Goal: Task Accomplishment & Management: Manage account settings

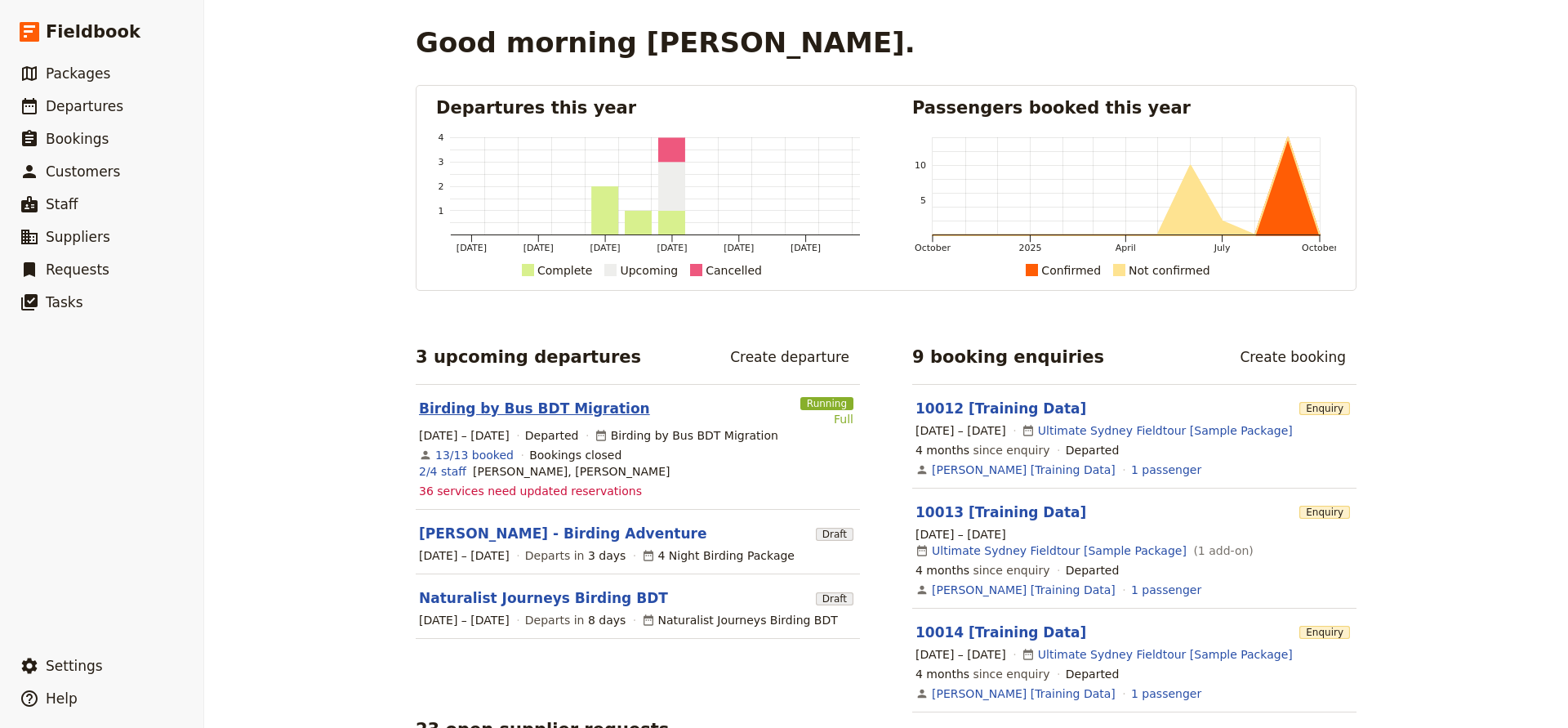
click at [477, 412] on link "Birding by Bus BDT Migration" at bounding box center [534, 408] width 231 height 19
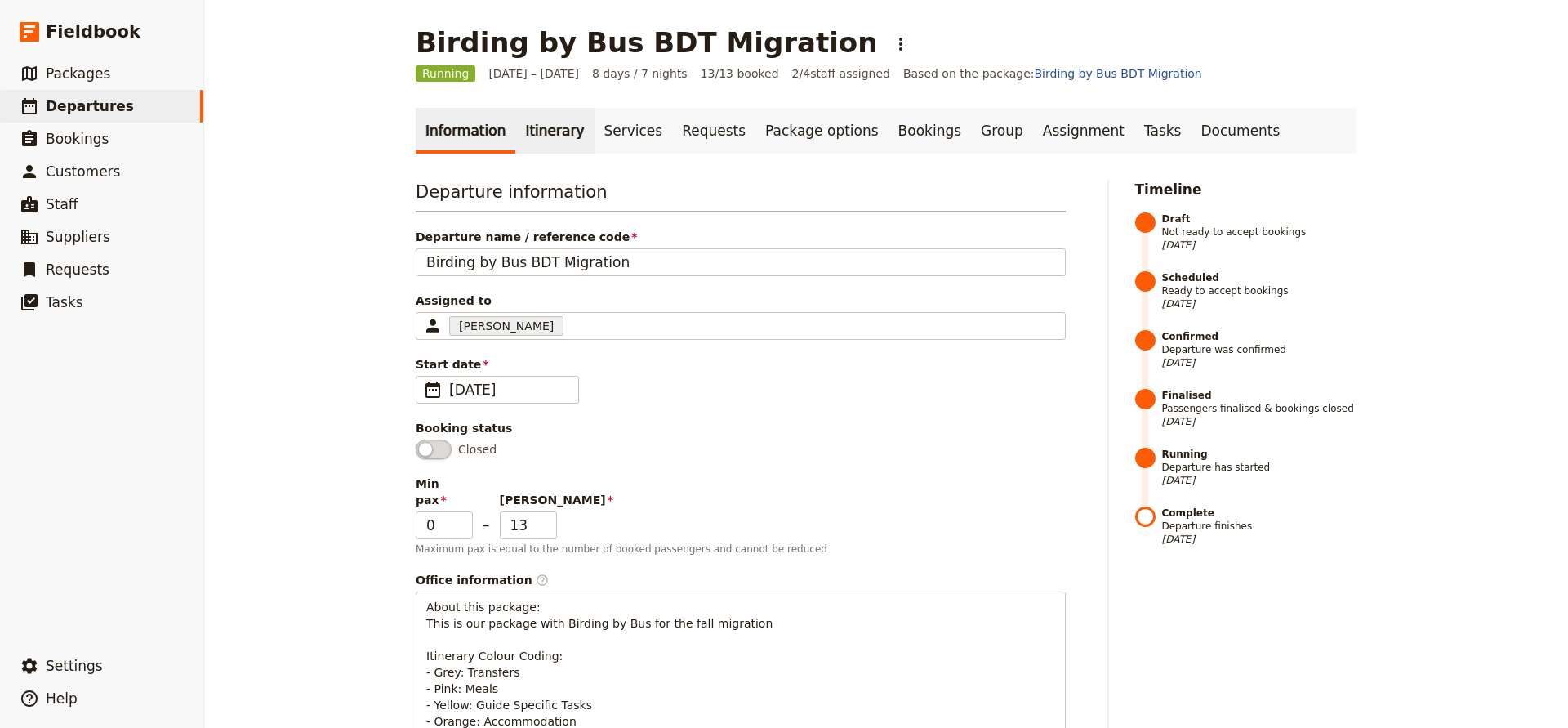
click at [558, 133] on link "Itinerary" at bounding box center [554, 131] width 78 height 45
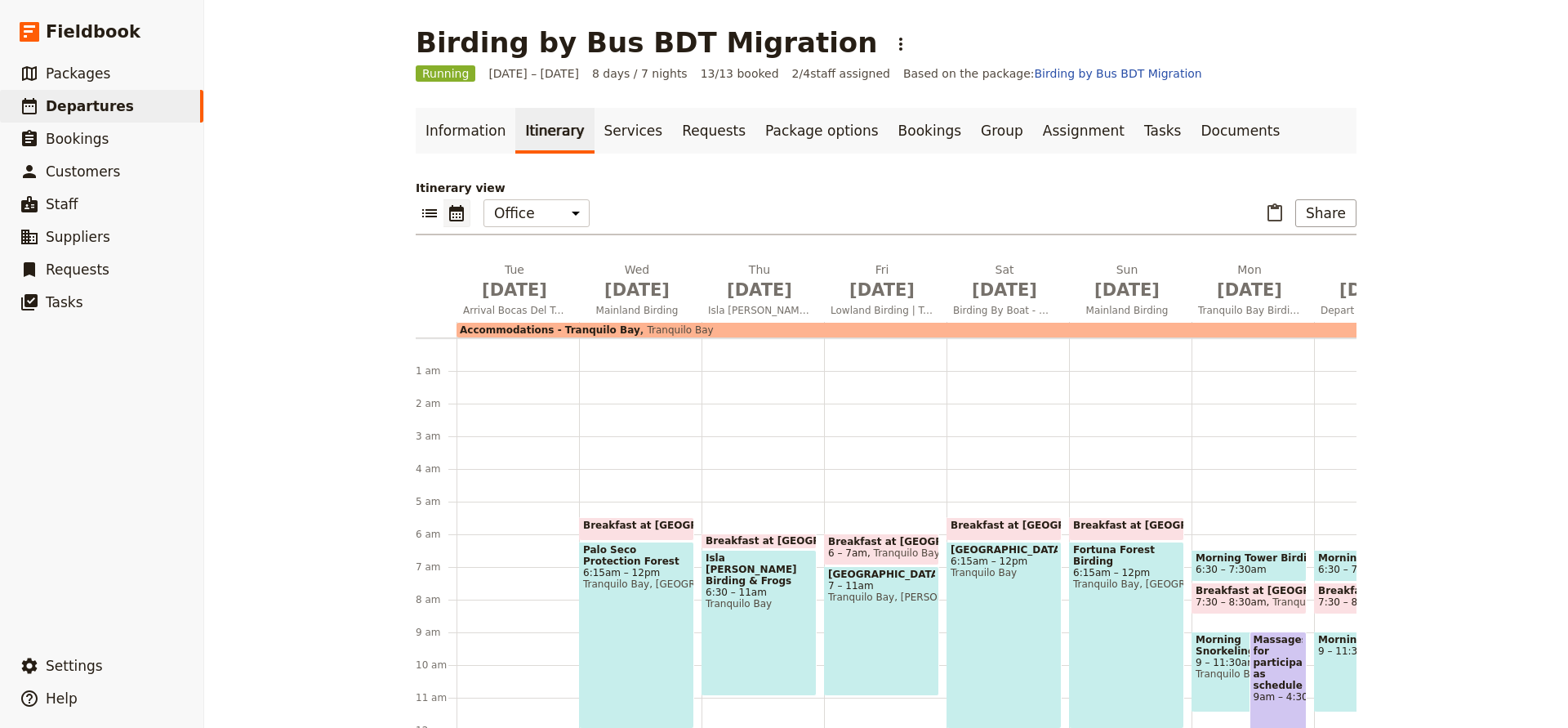
scroll to position [163, 0]
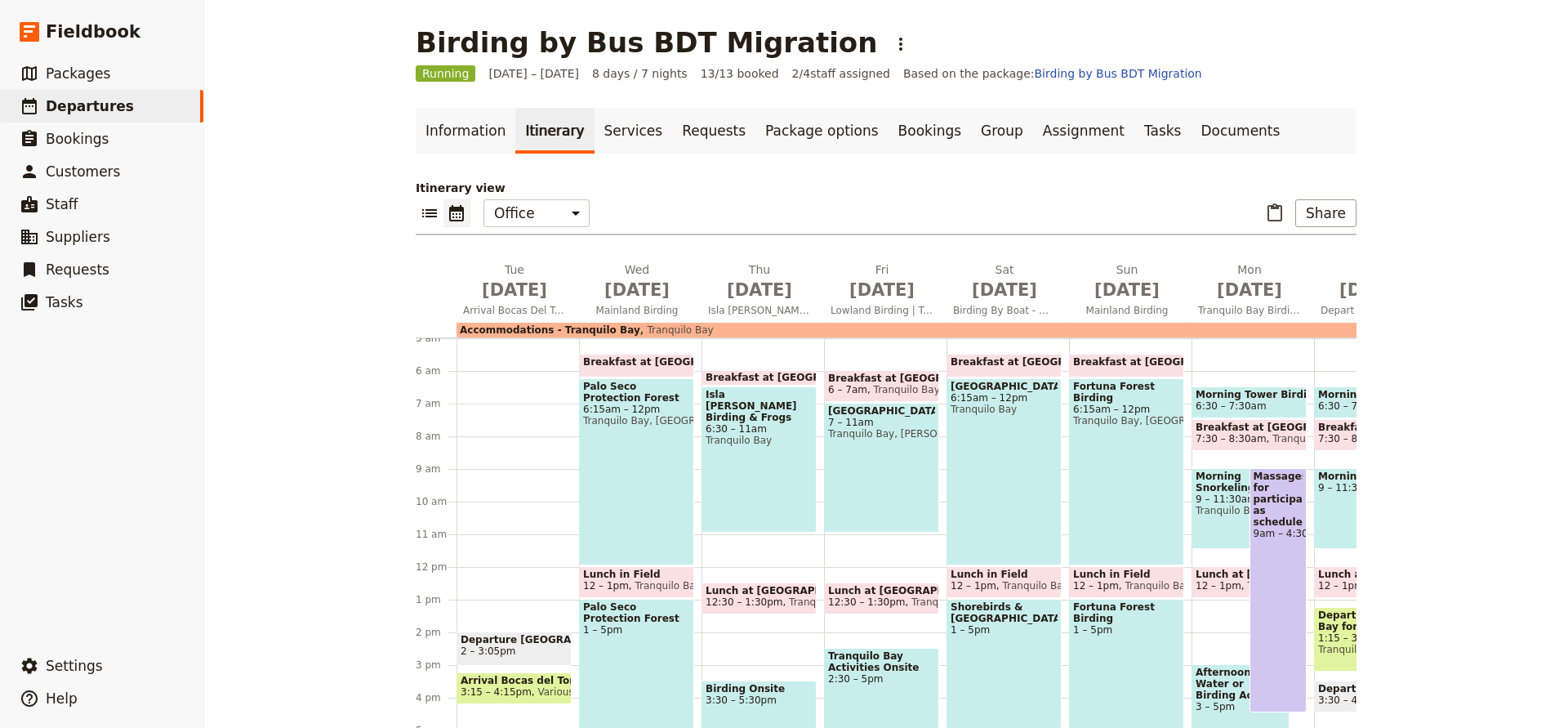
click at [1280, 588] on div "Massages for participants as scheduled 9am – 4:30pm" at bounding box center [1279, 590] width 58 height 244
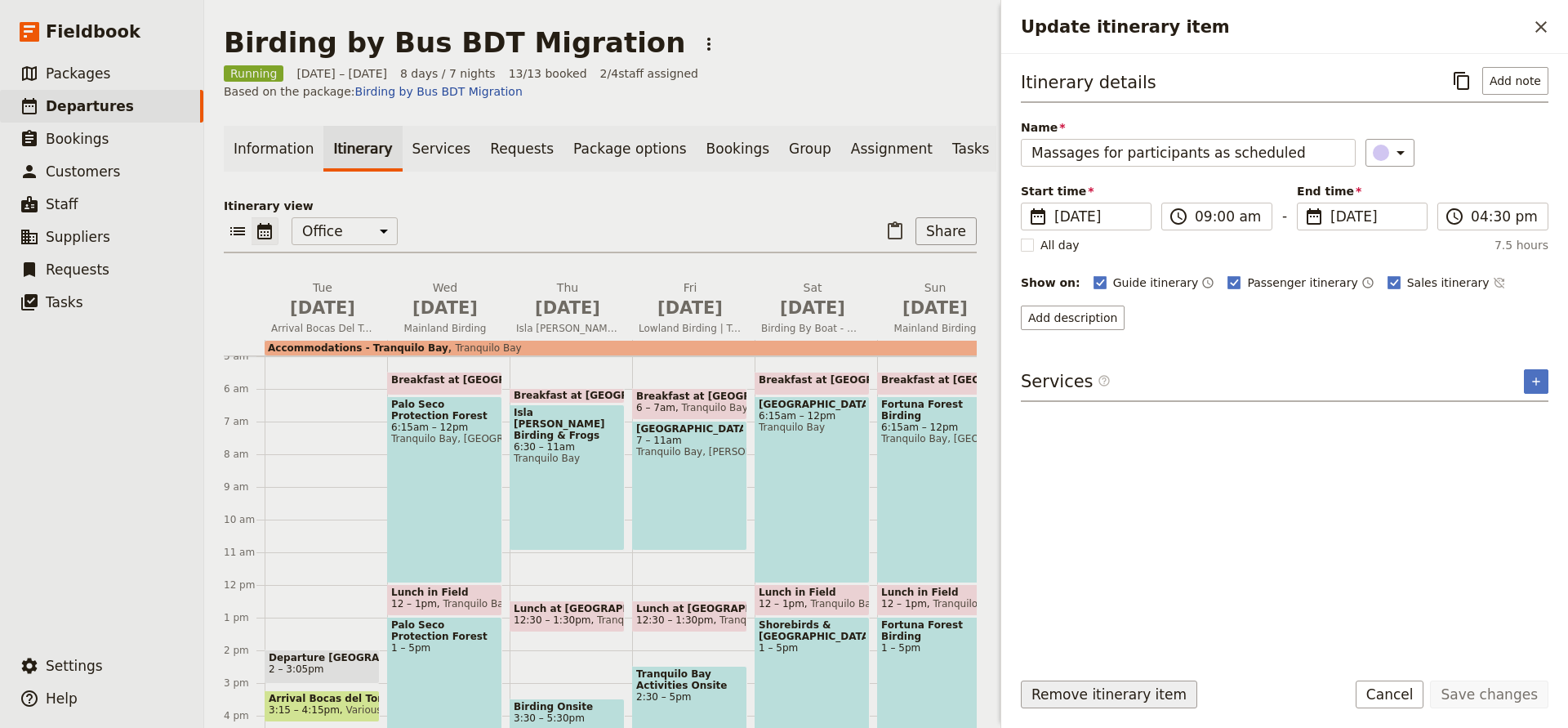
click at [1110, 689] on button "Remove itinerary item" at bounding box center [1109, 695] width 176 height 28
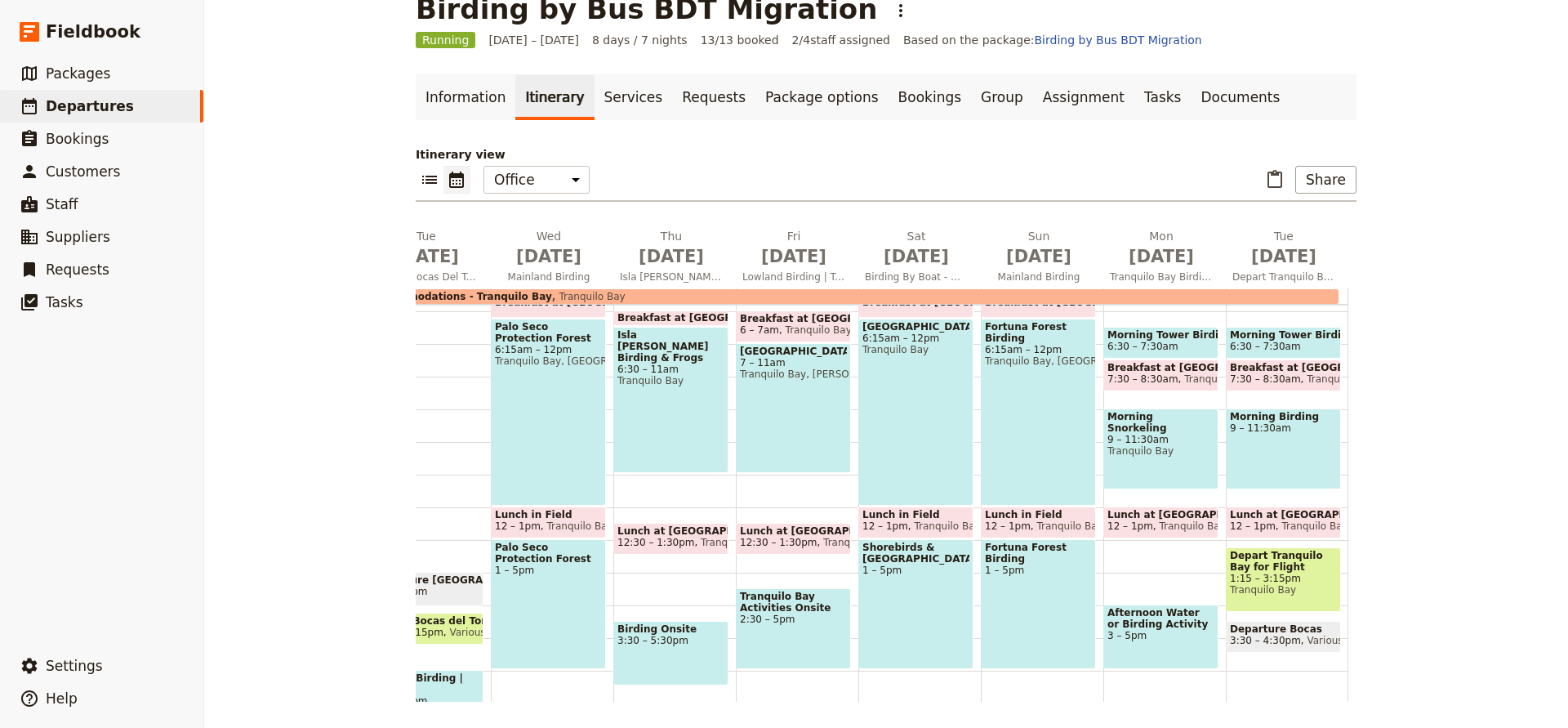
scroll to position [190, 0]
click at [1157, 616] on span "Afternoon Water or Birding Activity" at bounding box center [1161, 617] width 107 height 23
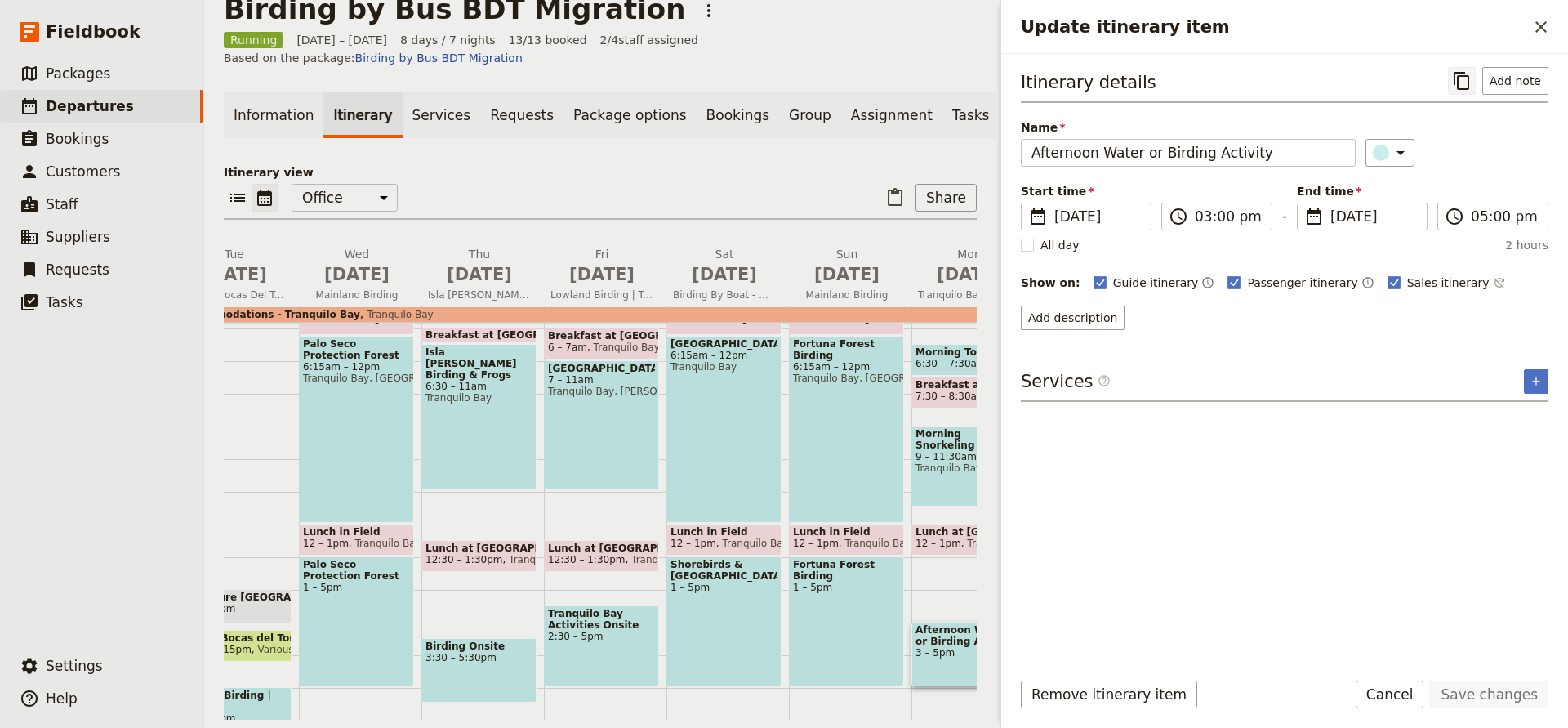
click at [1464, 81] on icon "Copy itinerary item" at bounding box center [1462, 81] width 19 height 19
click at [1534, 32] on icon "Close drawer" at bounding box center [1541, 27] width 19 height 19
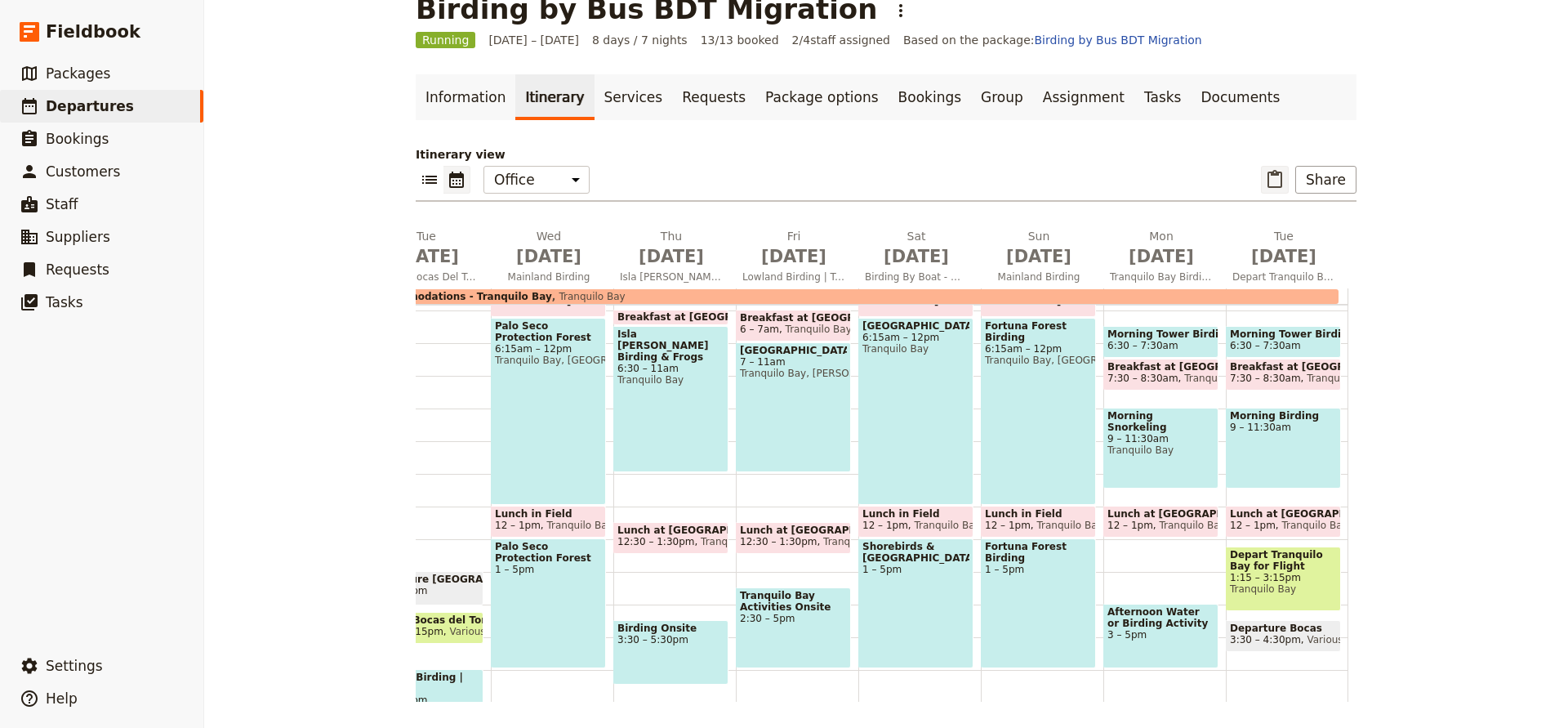
click at [1280, 186] on icon "Paste itinerary item" at bounding box center [1275, 180] width 19 height 19
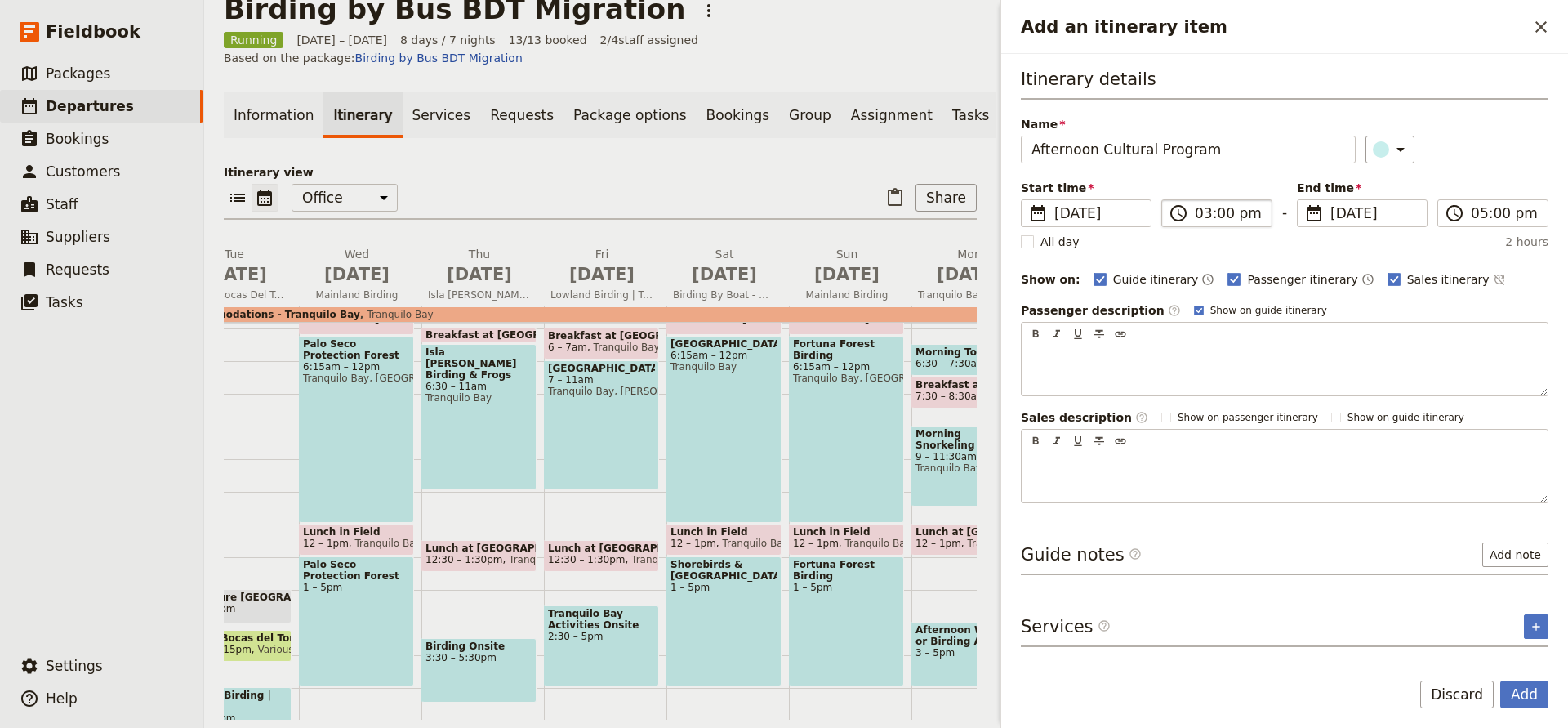
type input "Afternoon Cultural Program"
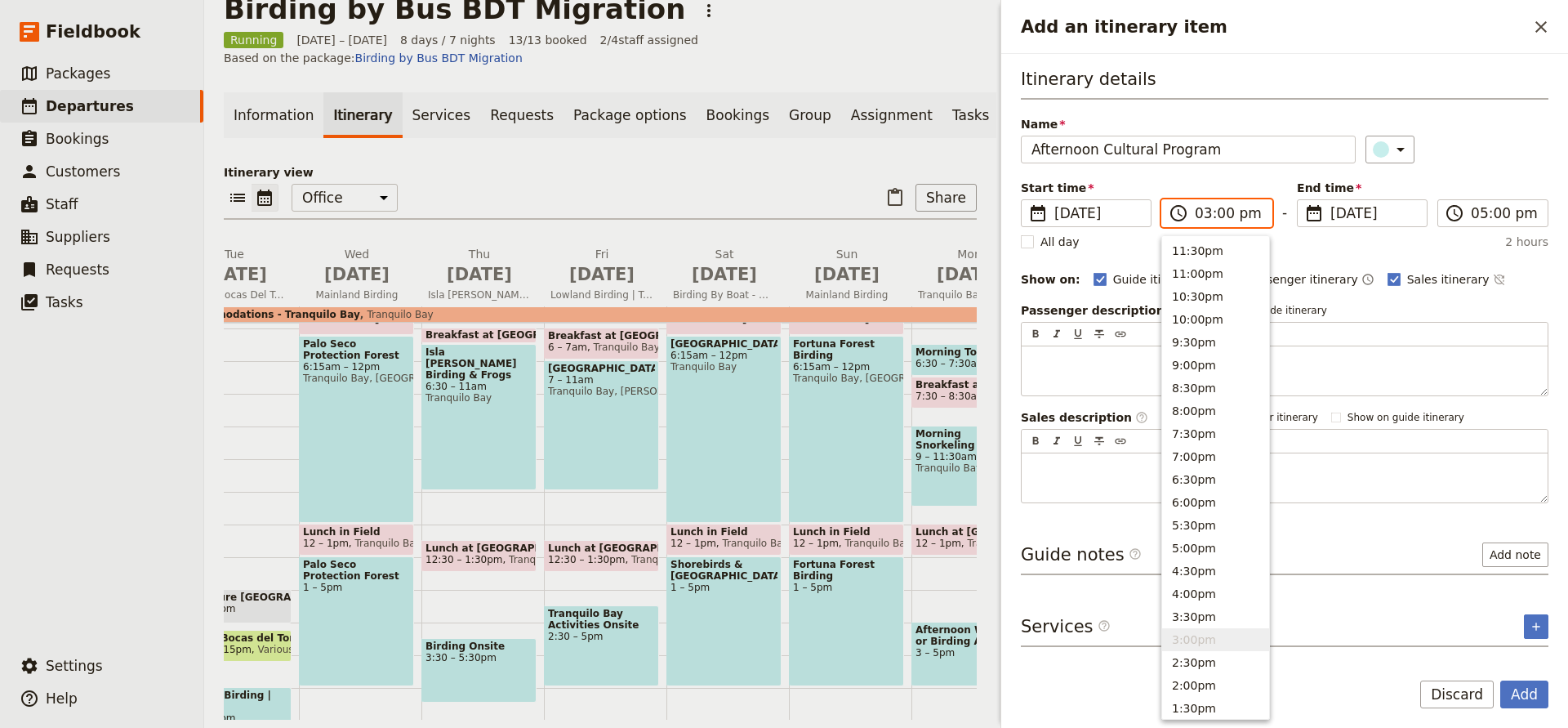
click at [1211, 214] on input "03:00 pm" at bounding box center [1228, 213] width 67 height 19
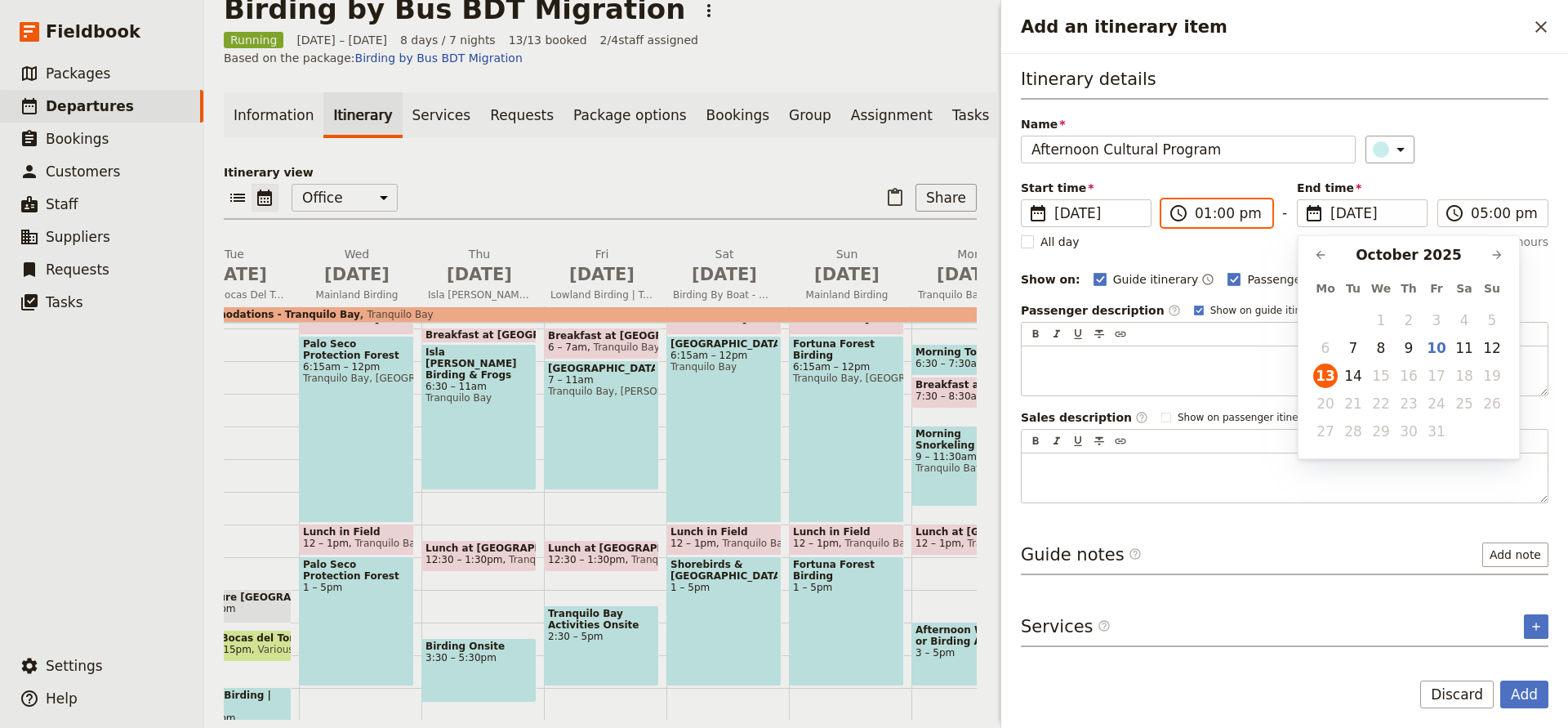
click at [1216, 214] on input "01:00 pm" at bounding box center [1228, 213] width 67 height 19
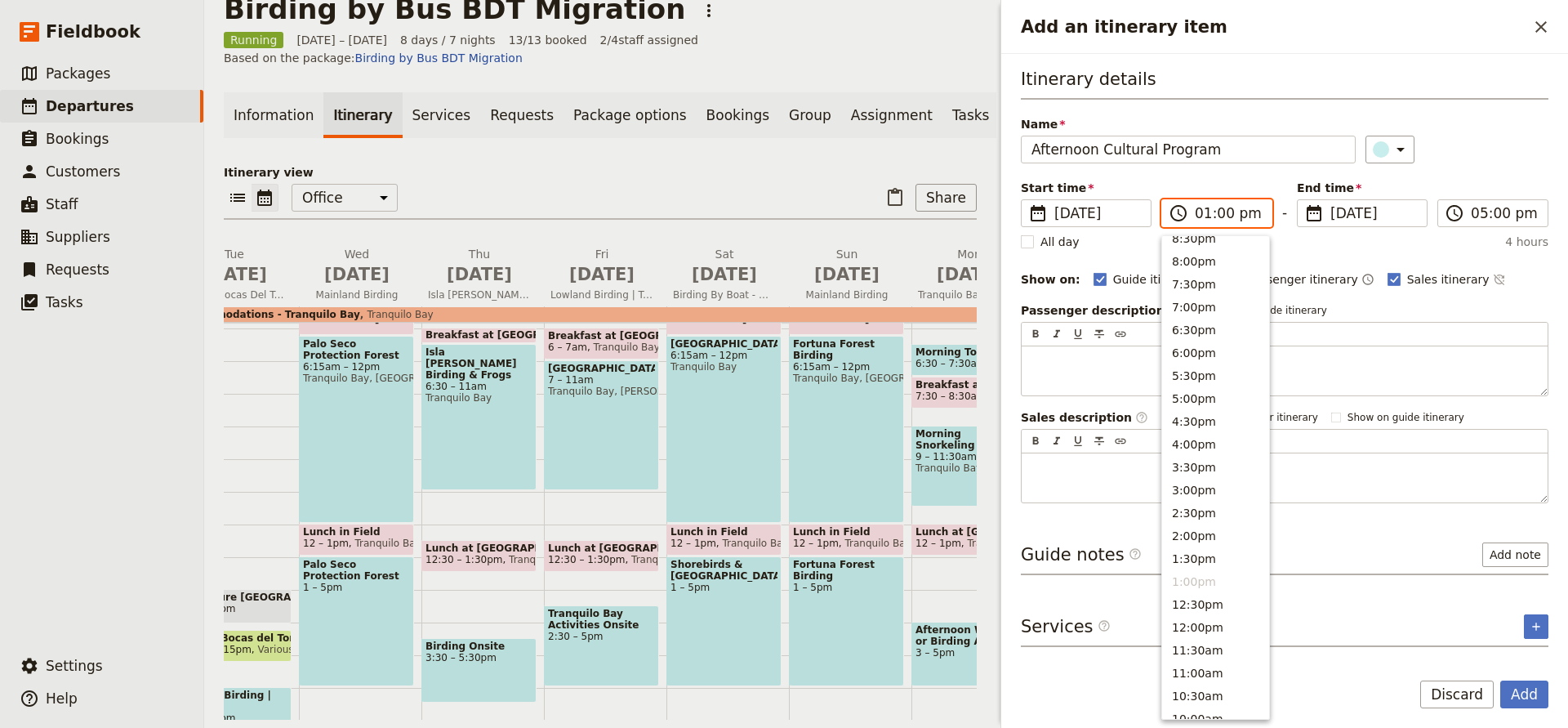
scroll to position [151, 0]
click at [1198, 551] on button "1:30pm" at bounding box center [1216, 557] width 107 height 23
type input "01:30 pm"
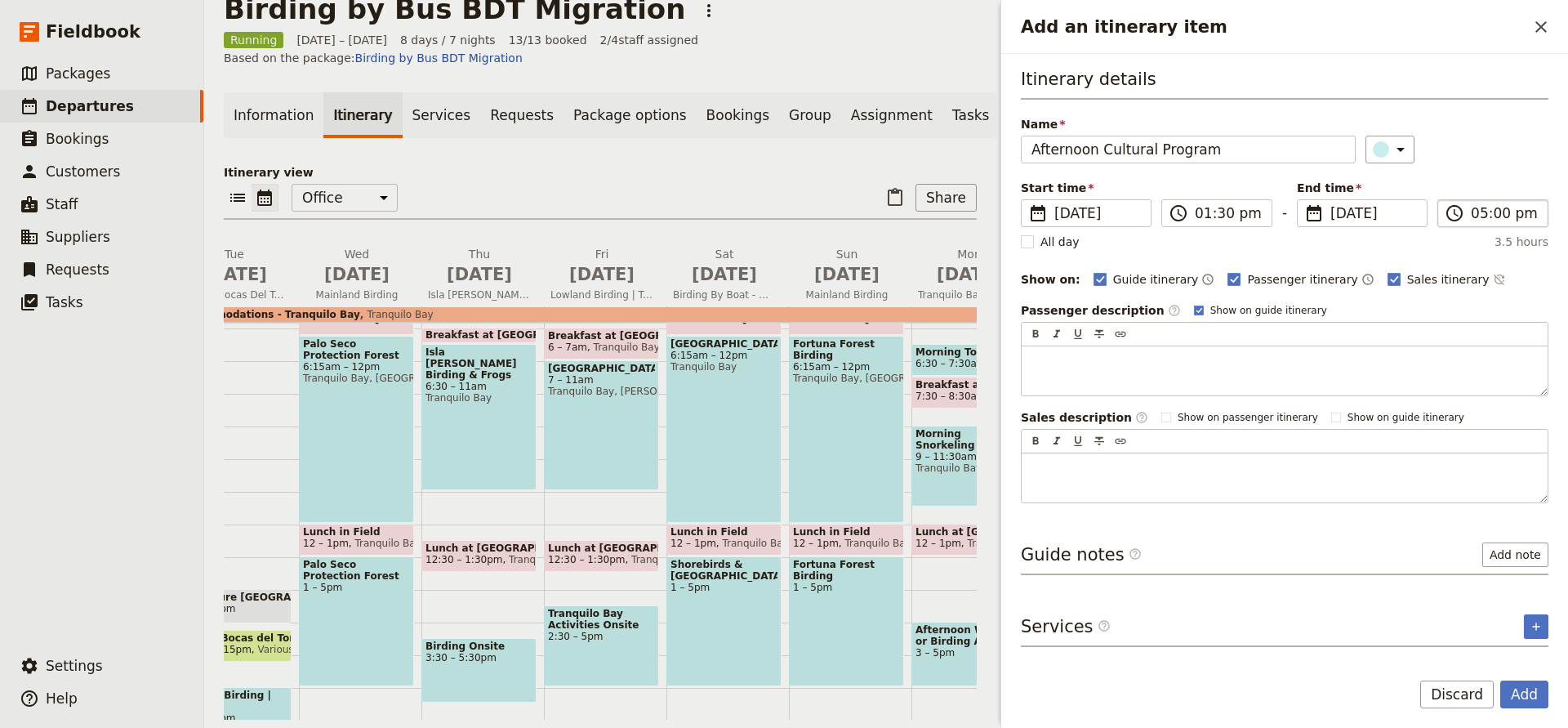
click at [1468, 220] on label "​ 05:00 pm" at bounding box center [1492, 214] width 111 height 28
click at [1471, 220] on input "05:00 pm" at bounding box center [1504, 213] width 67 height 19
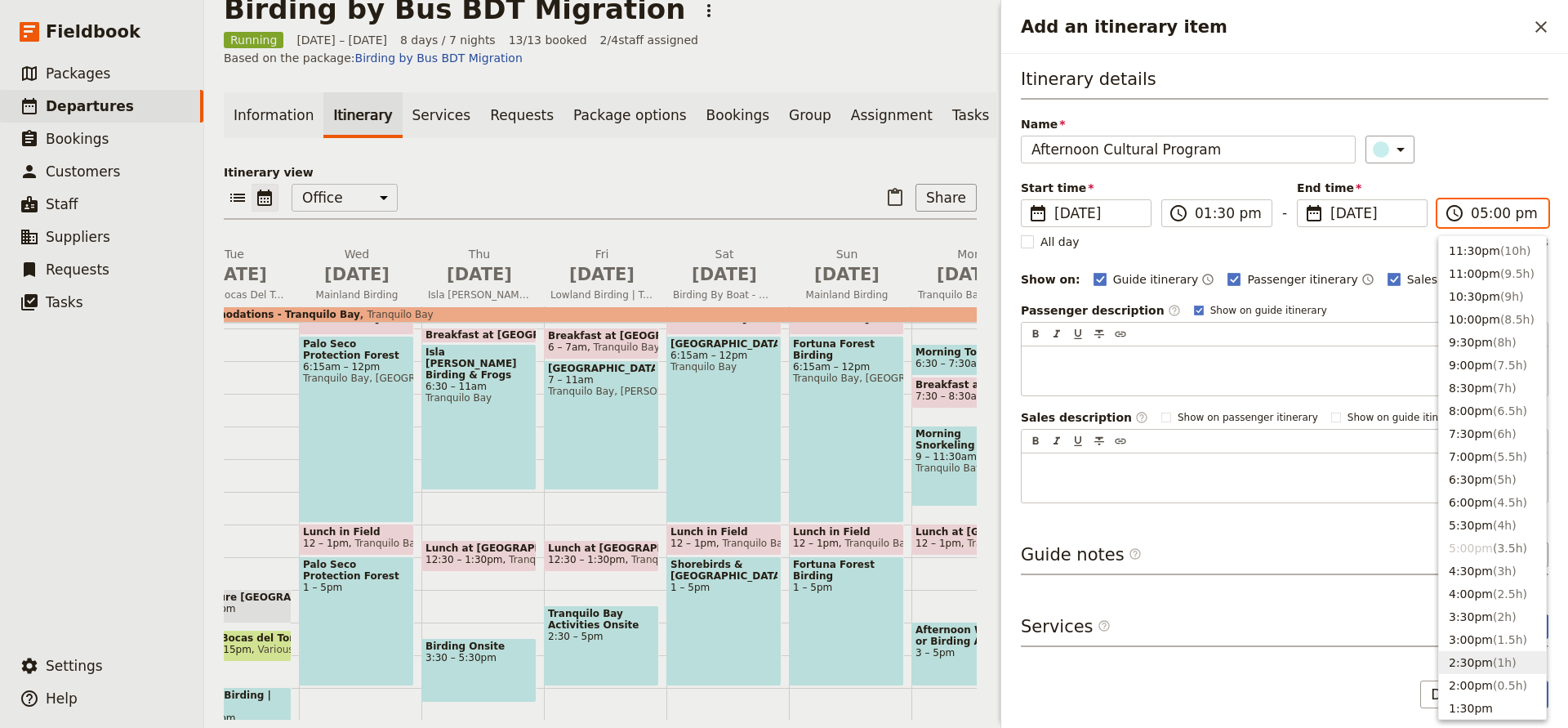
click at [1484, 657] on button "2:30pm ( 1h )" at bounding box center [1492, 663] width 107 height 23
type input "02:30 pm"
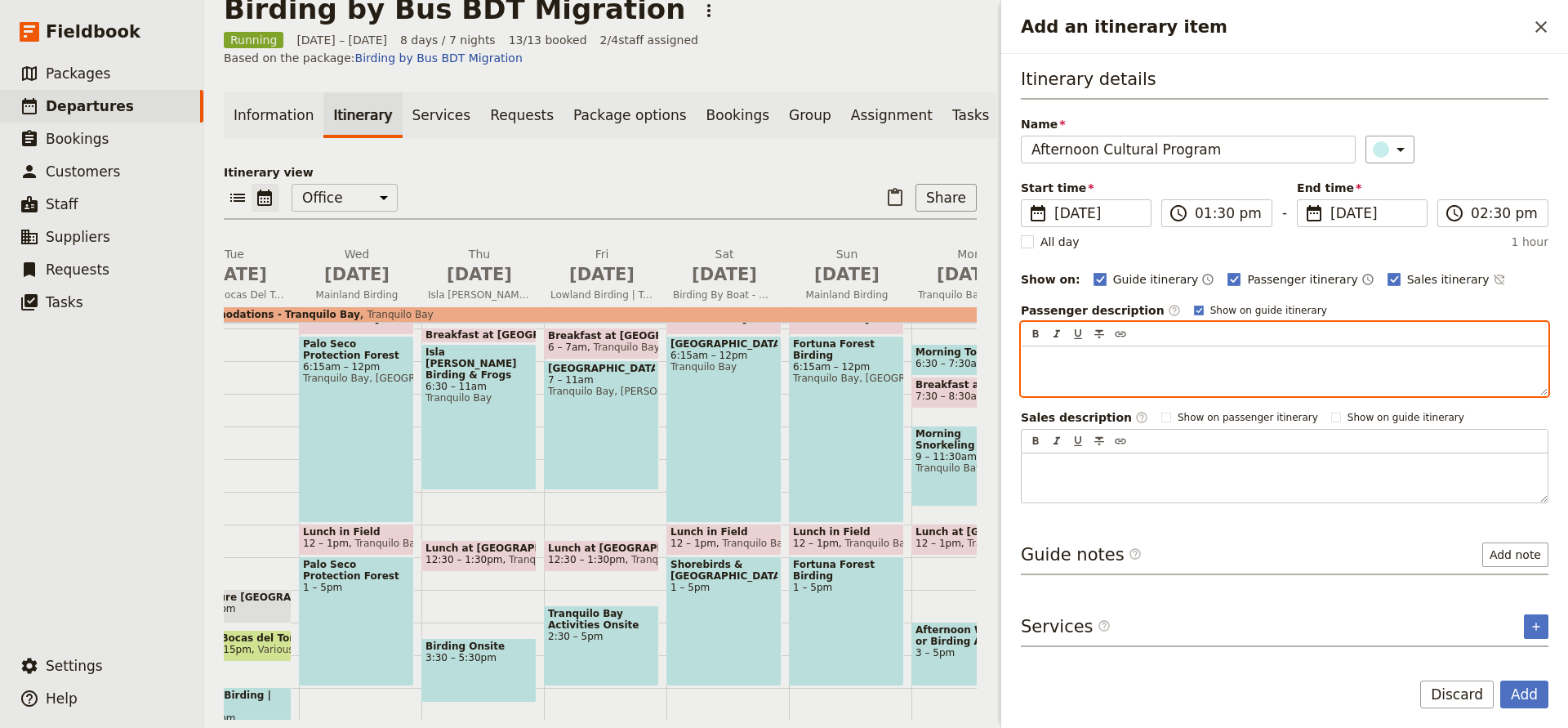
click at [1103, 376] on div "Add an itinerary item" at bounding box center [1284, 371] width 526 height 49
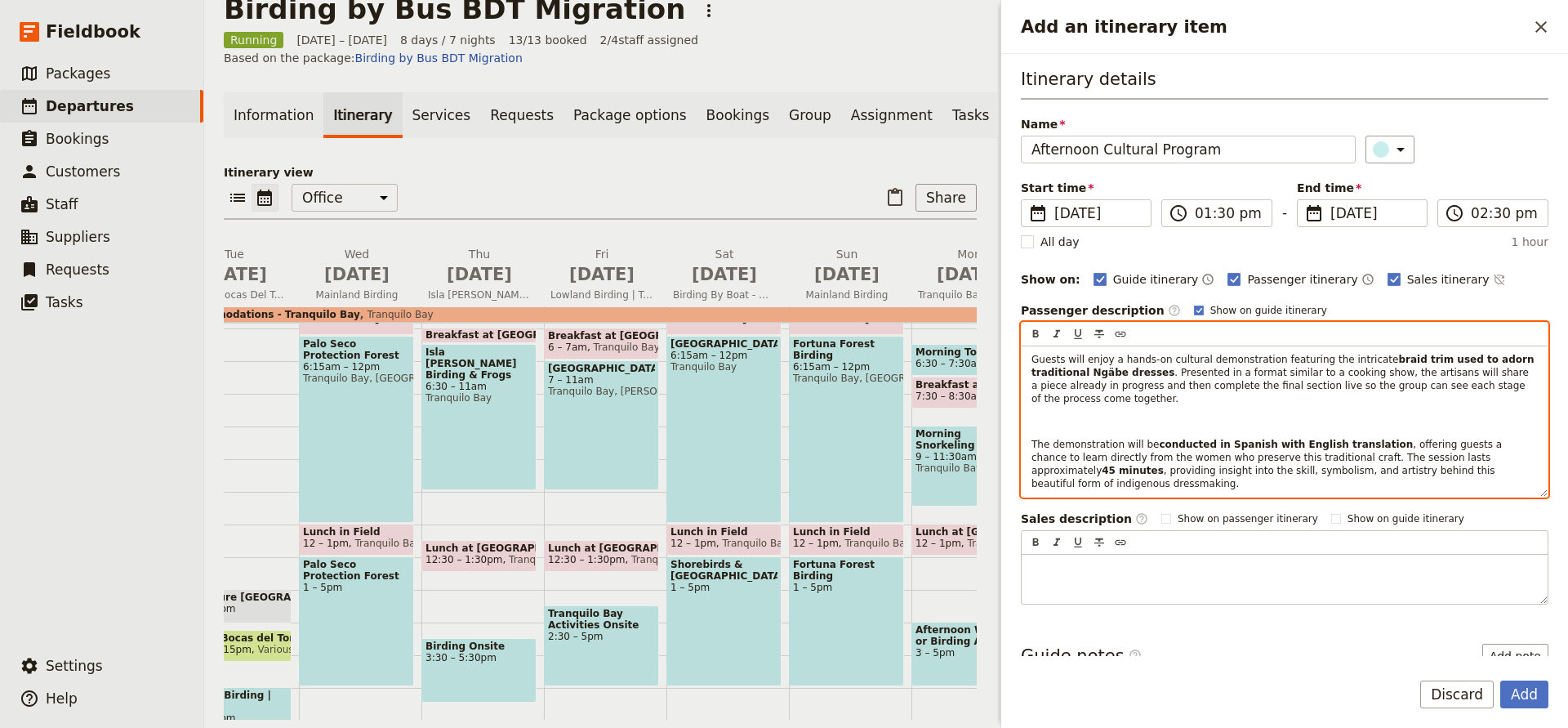
click at [1032, 439] on span "The demonstration will be" at bounding box center [1096, 444] width 127 height 11
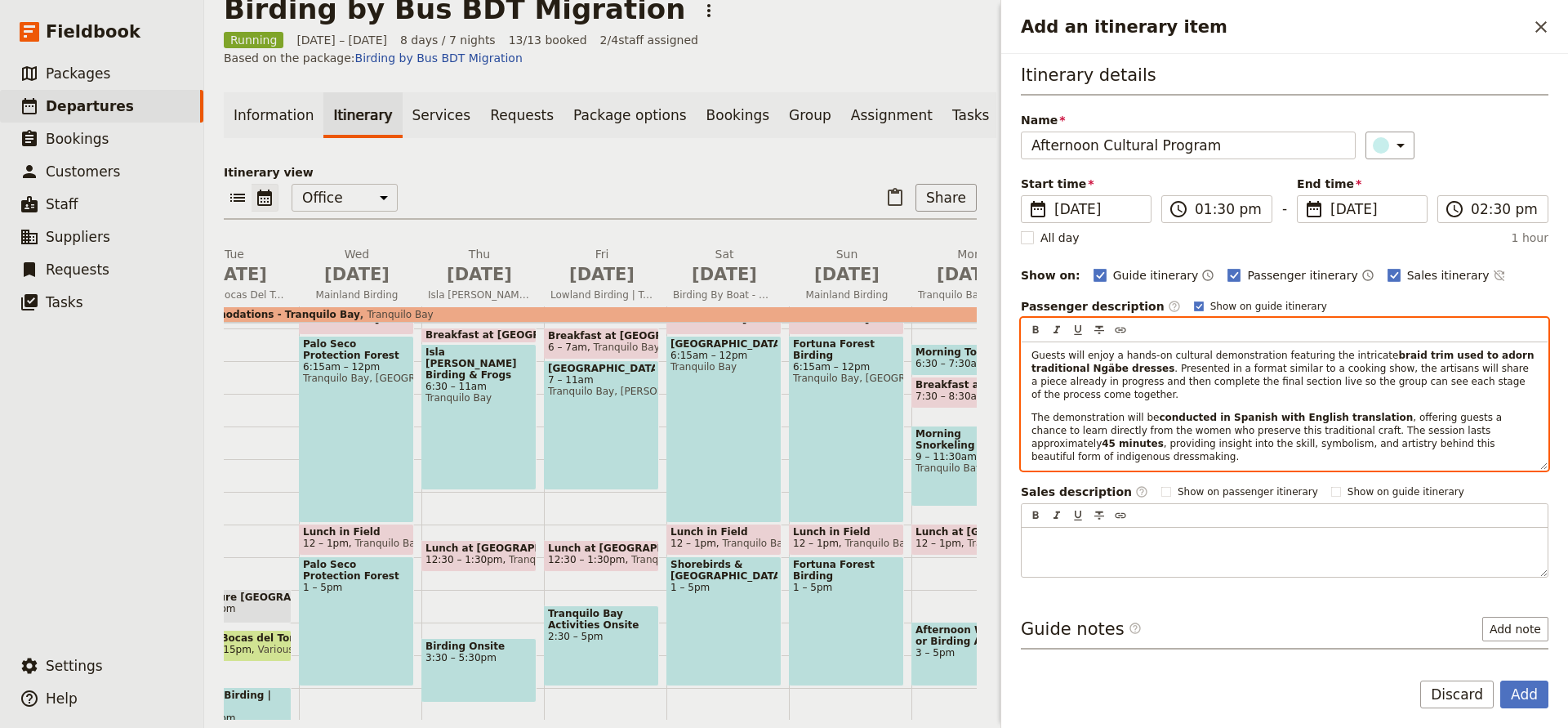
scroll to position [3, 0]
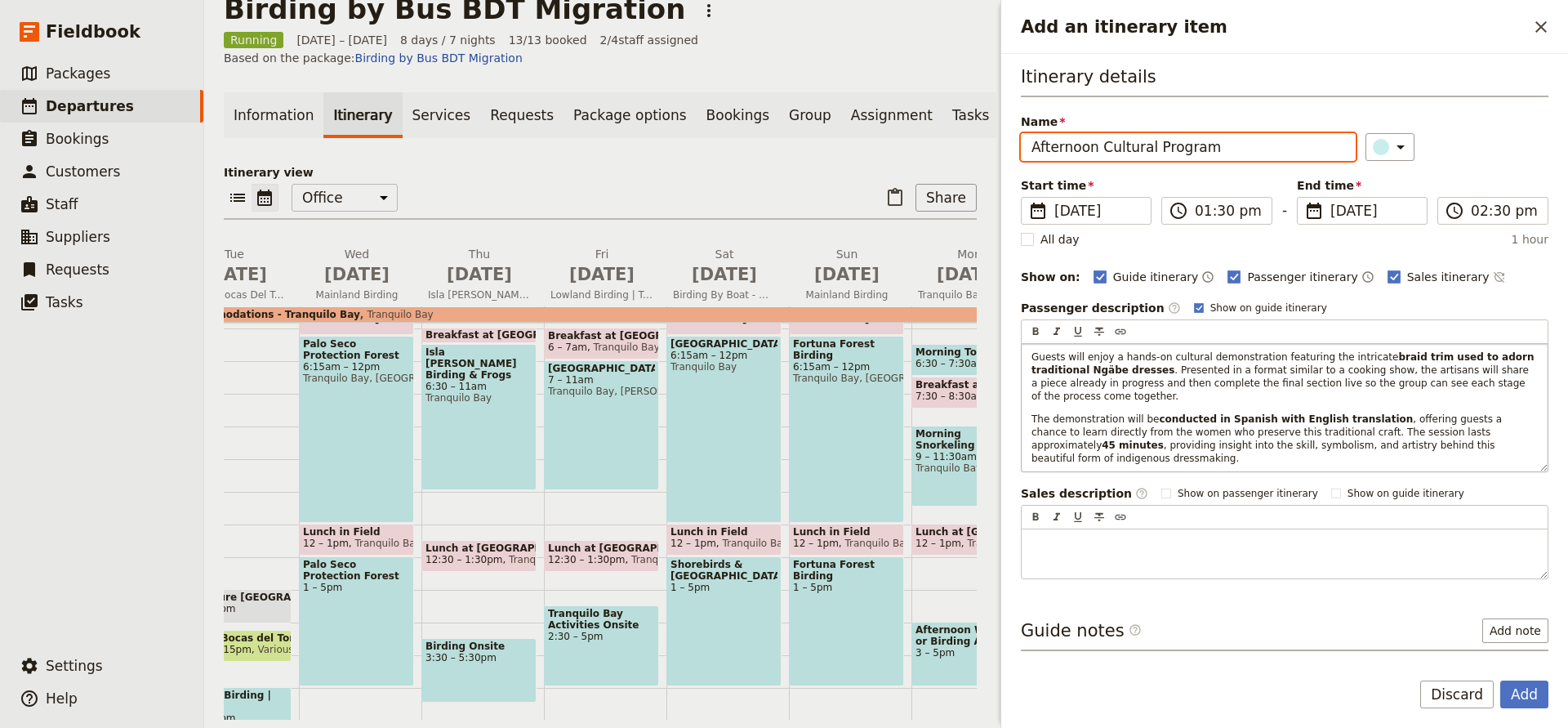
click at [1216, 142] on input "Afternoon Cultural Program" at bounding box center [1188, 147] width 335 height 28
paste input "Indigenous Dress Braid Trim Presentation"
type input "Afternoon Cultural Program: Indigenous Dress Braid Trim Presentation"
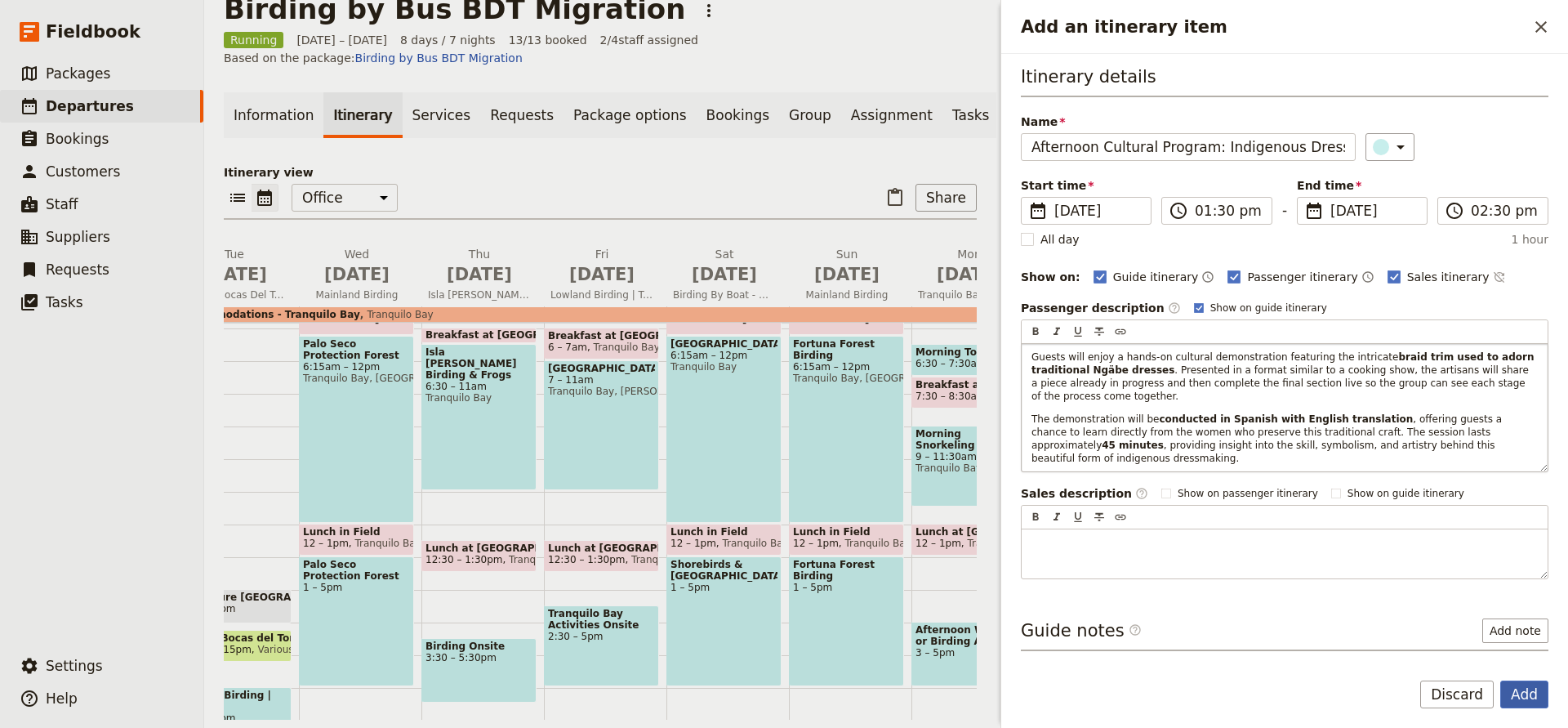
click at [1513, 685] on button "Add" at bounding box center [1524, 695] width 48 height 28
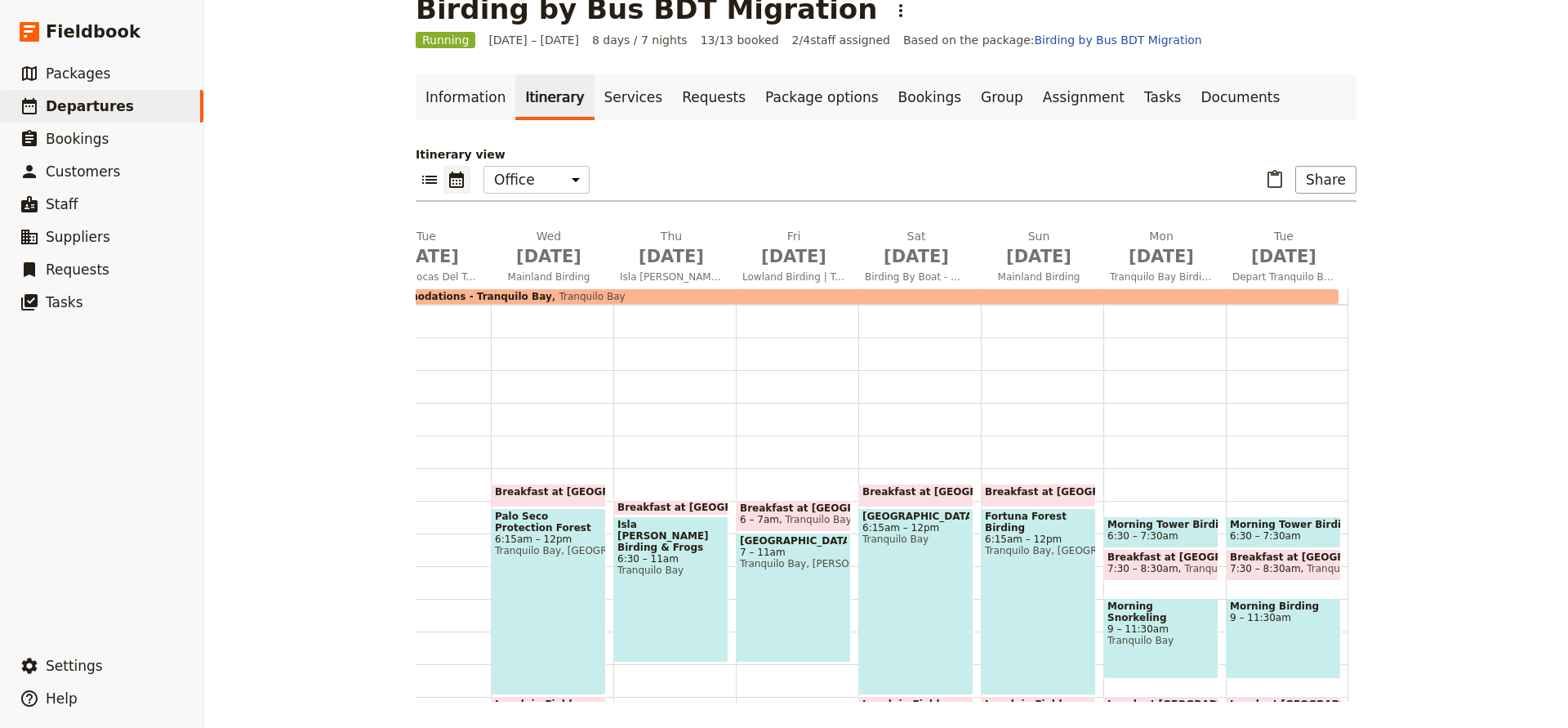
scroll to position [0, 0]
click at [1191, 103] on link "Documents" at bounding box center [1239, 97] width 98 height 45
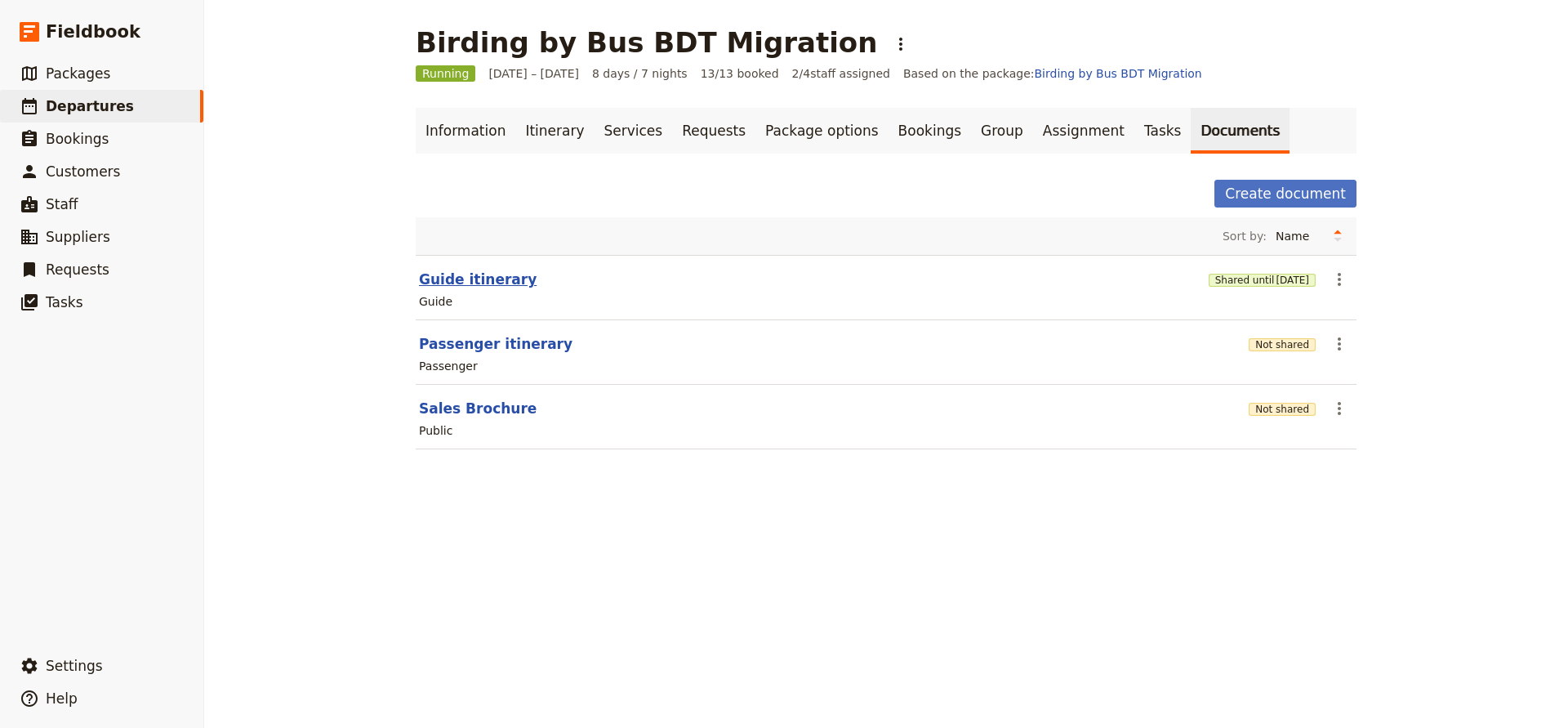
click at [496, 276] on button "Guide itinerary" at bounding box center [478, 279] width 118 height 19
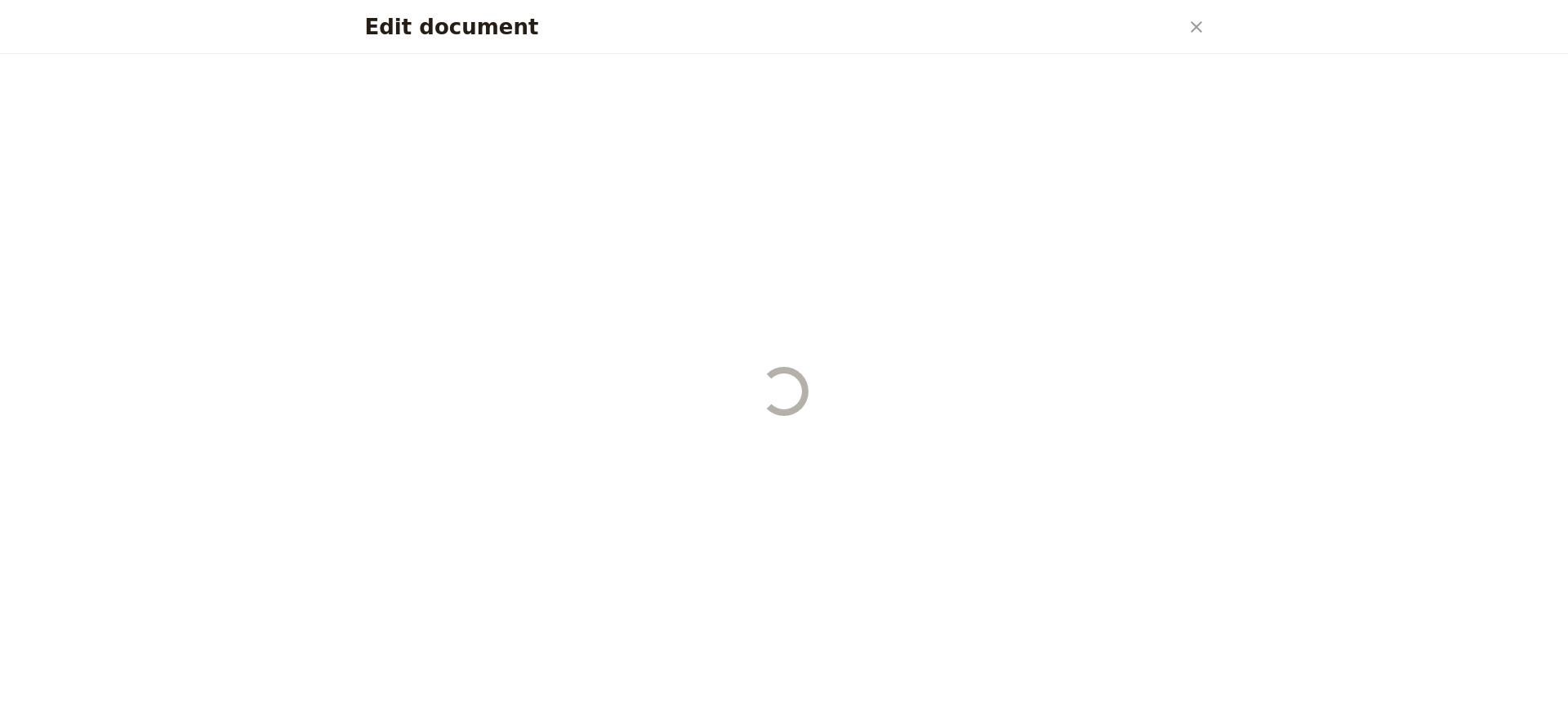
select select "STAFF"
select select "RUN_SHEET"
select select "DEFAULT"
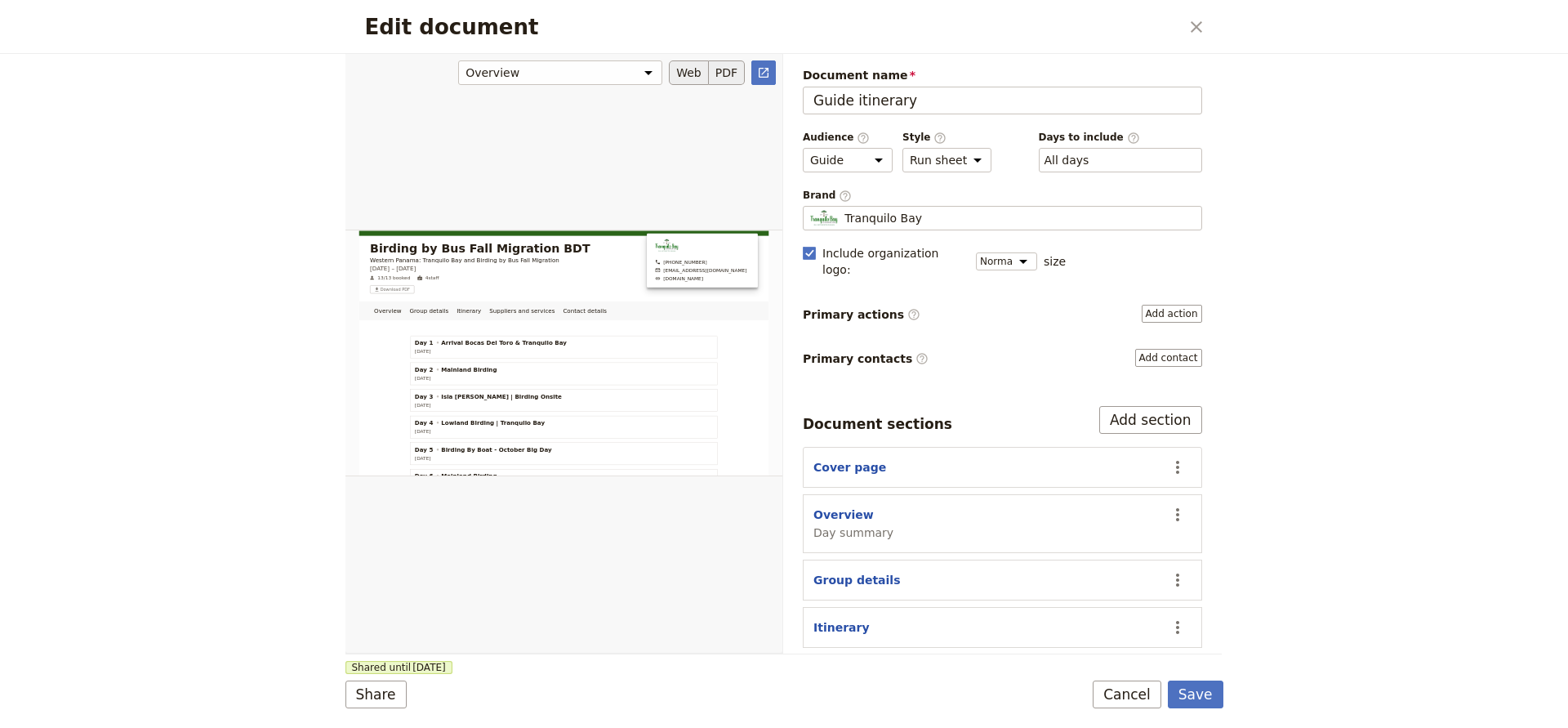
click at [731, 75] on button "PDF" at bounding box center [726, 72] width 36 height 24
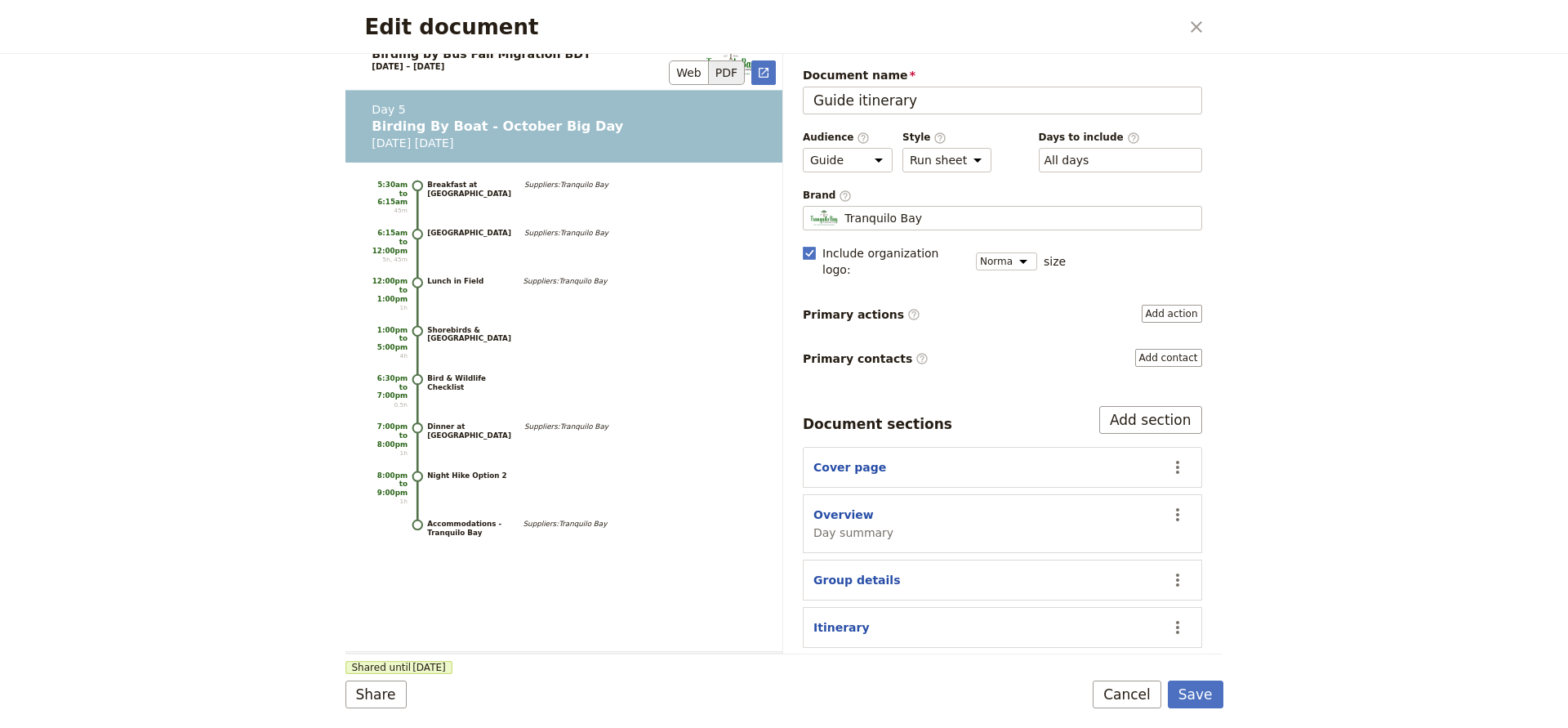
scroll to position [7360, 0]
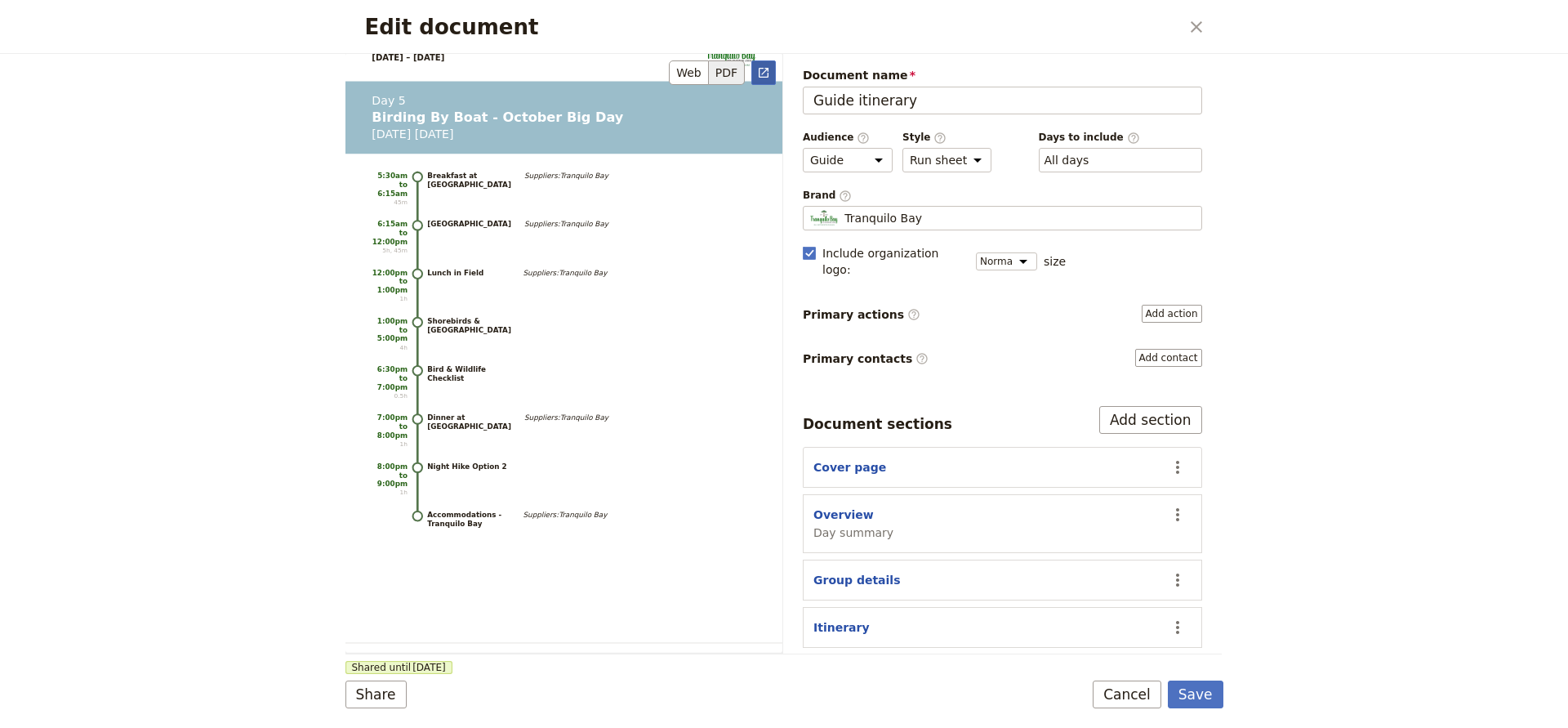
click at [762, 70] on icon "Open full preview" at bounding box center [764, 72] width 13 height 13
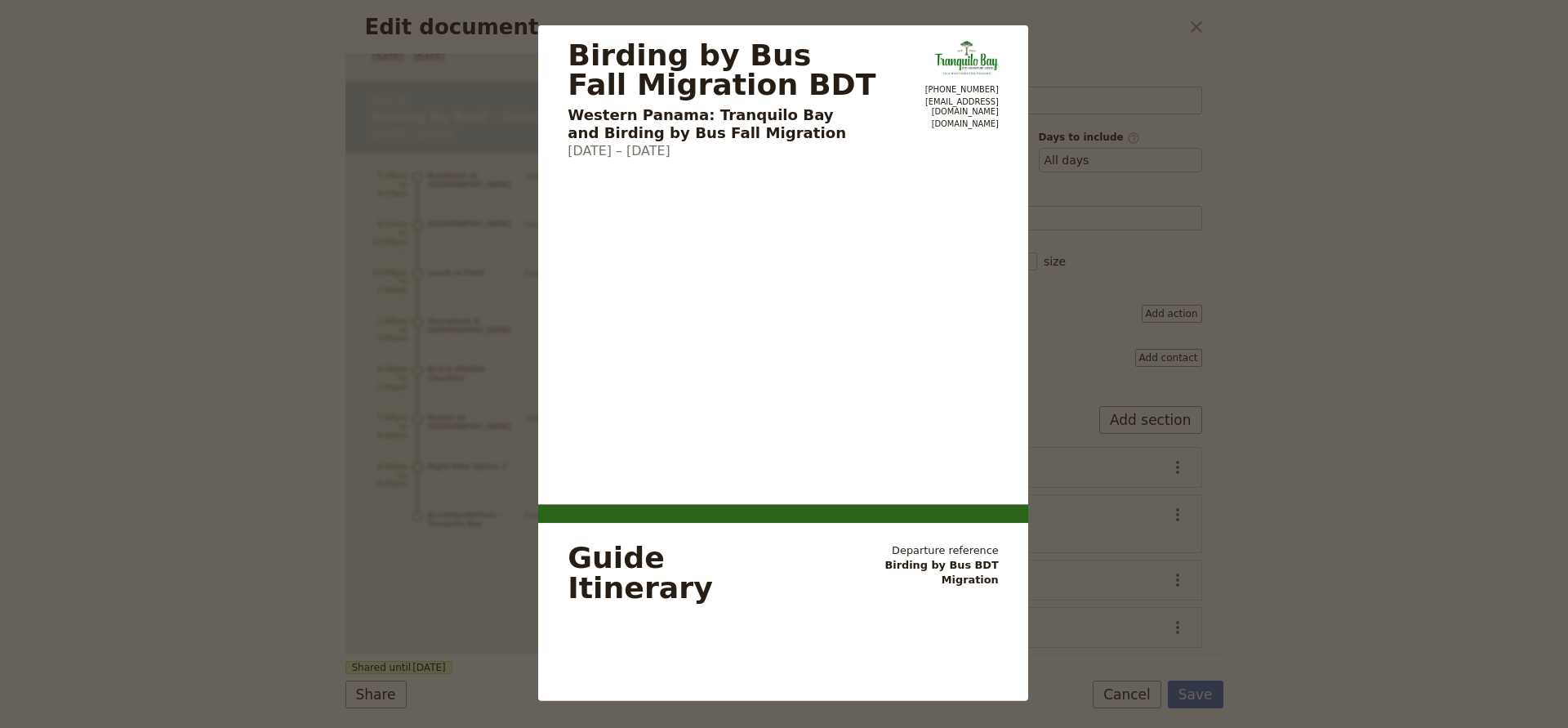
scroll to position [0, 0]
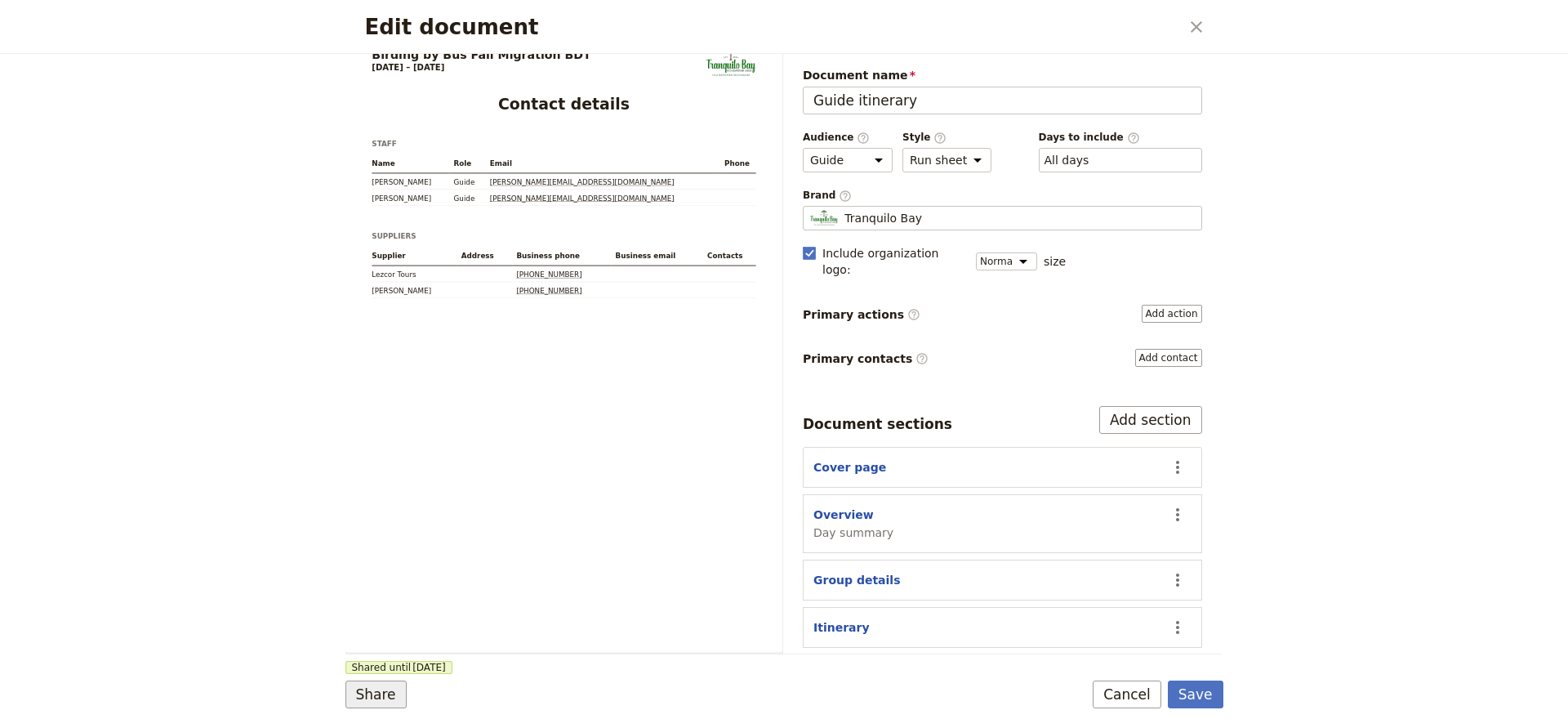
click at [372, 699] on button "Share" at bounding box center [376, 695] width 61 height 28
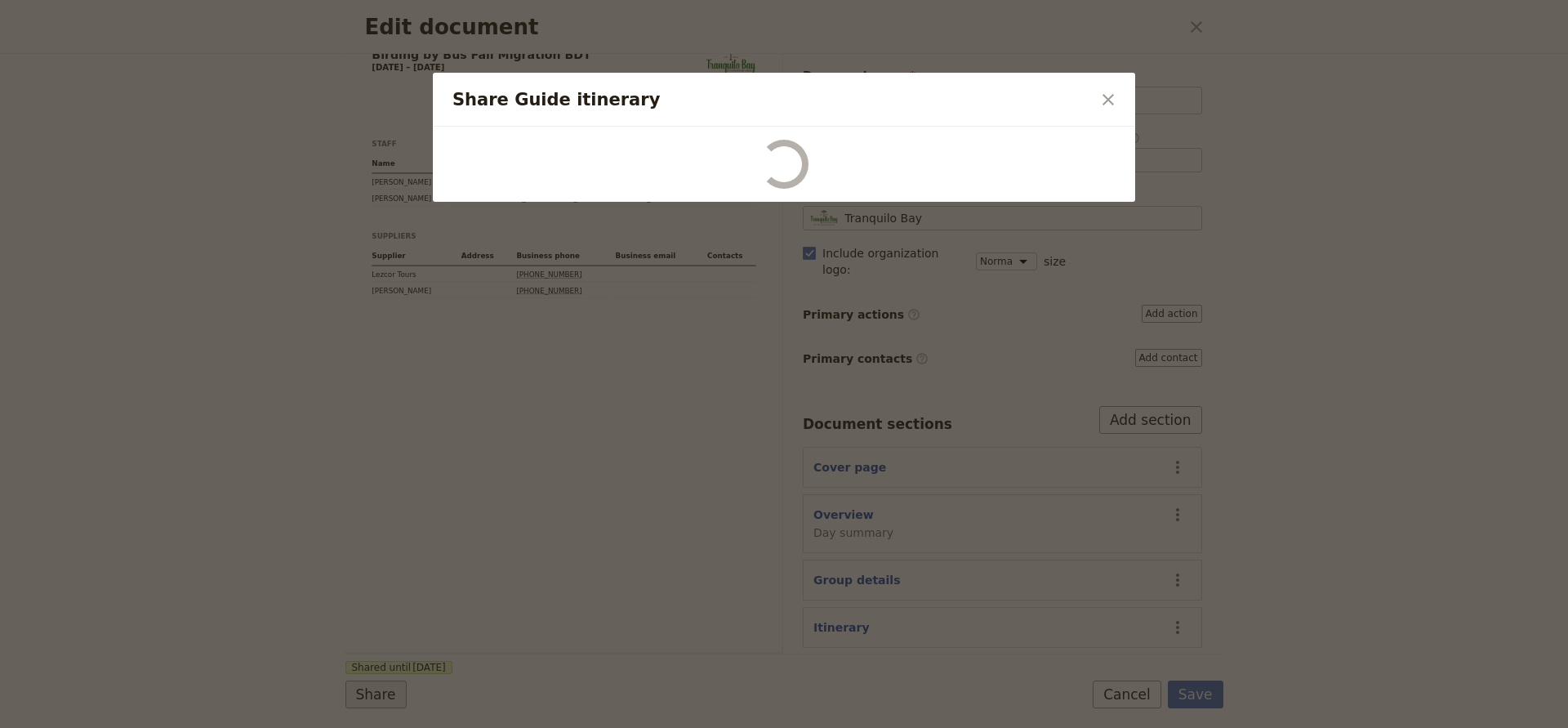
scroll to position [17419, 0]
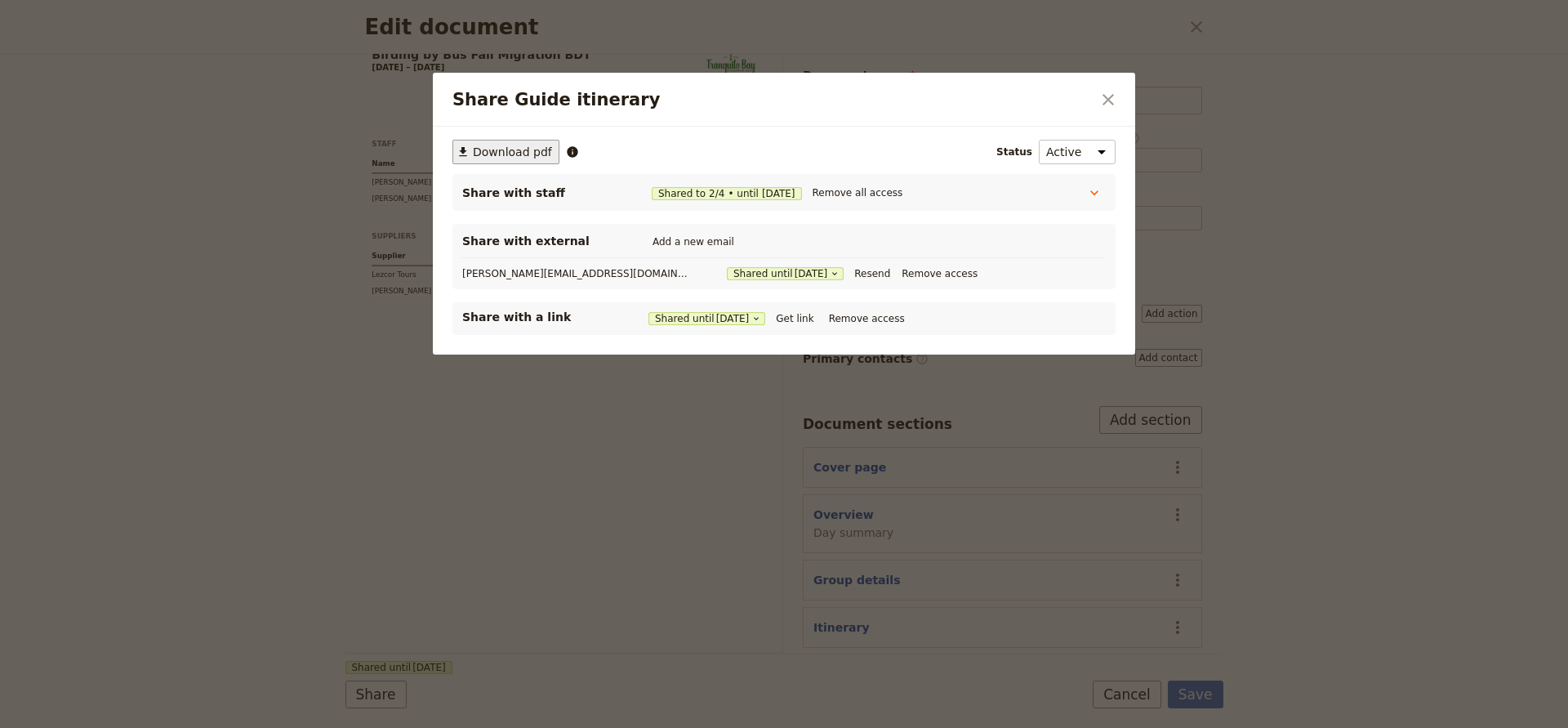
click at [490, 149] on span "Download pdf" at bounding box center [512, 152] width 79 height 17
